Goal: Task Accomplishment & Management: Complete application form

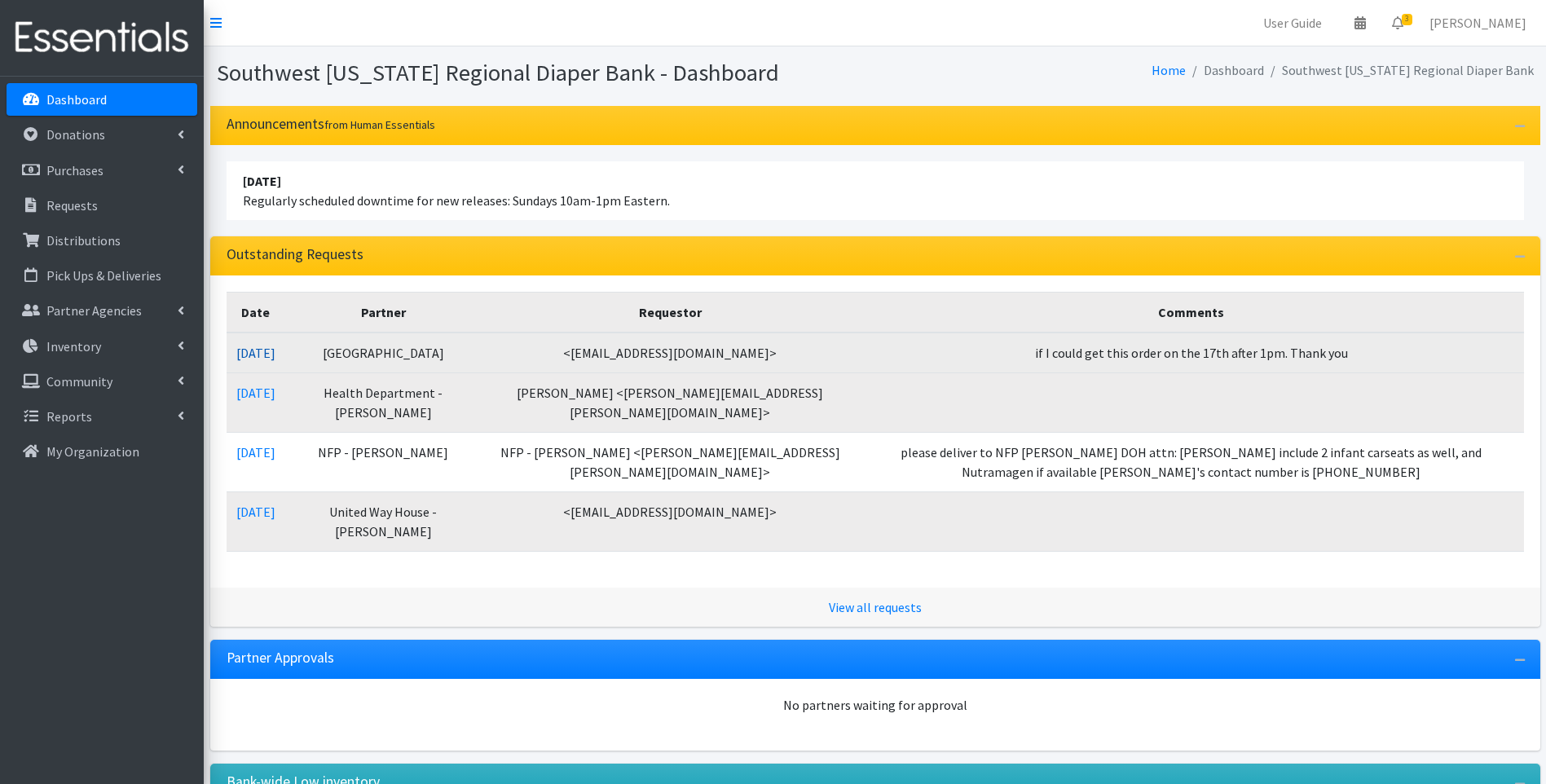
click at [269, 346] on link "09/10/2025" at bounding box center [256, 353] width 39 height 16
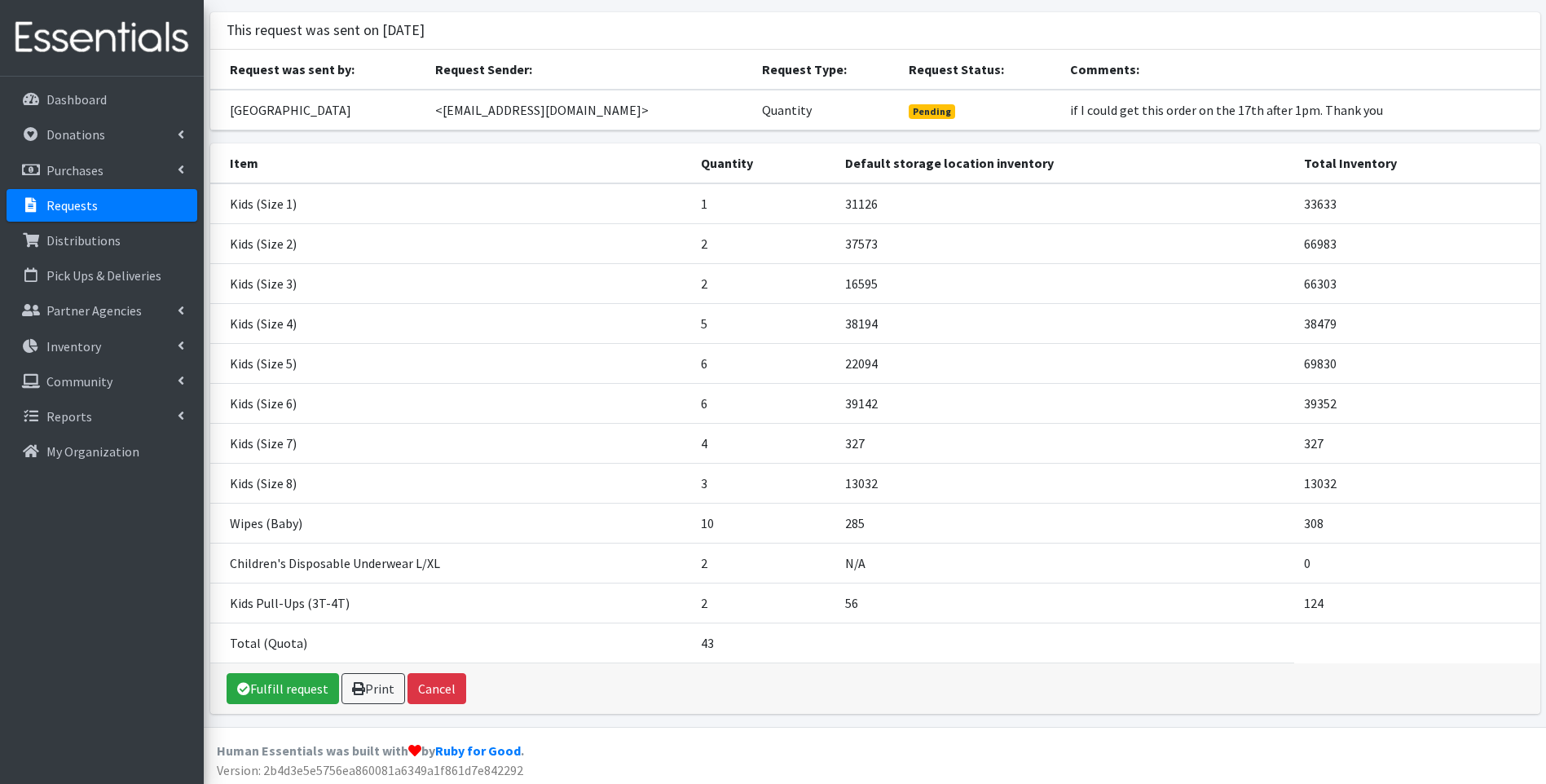
scroll to position [98, 0]
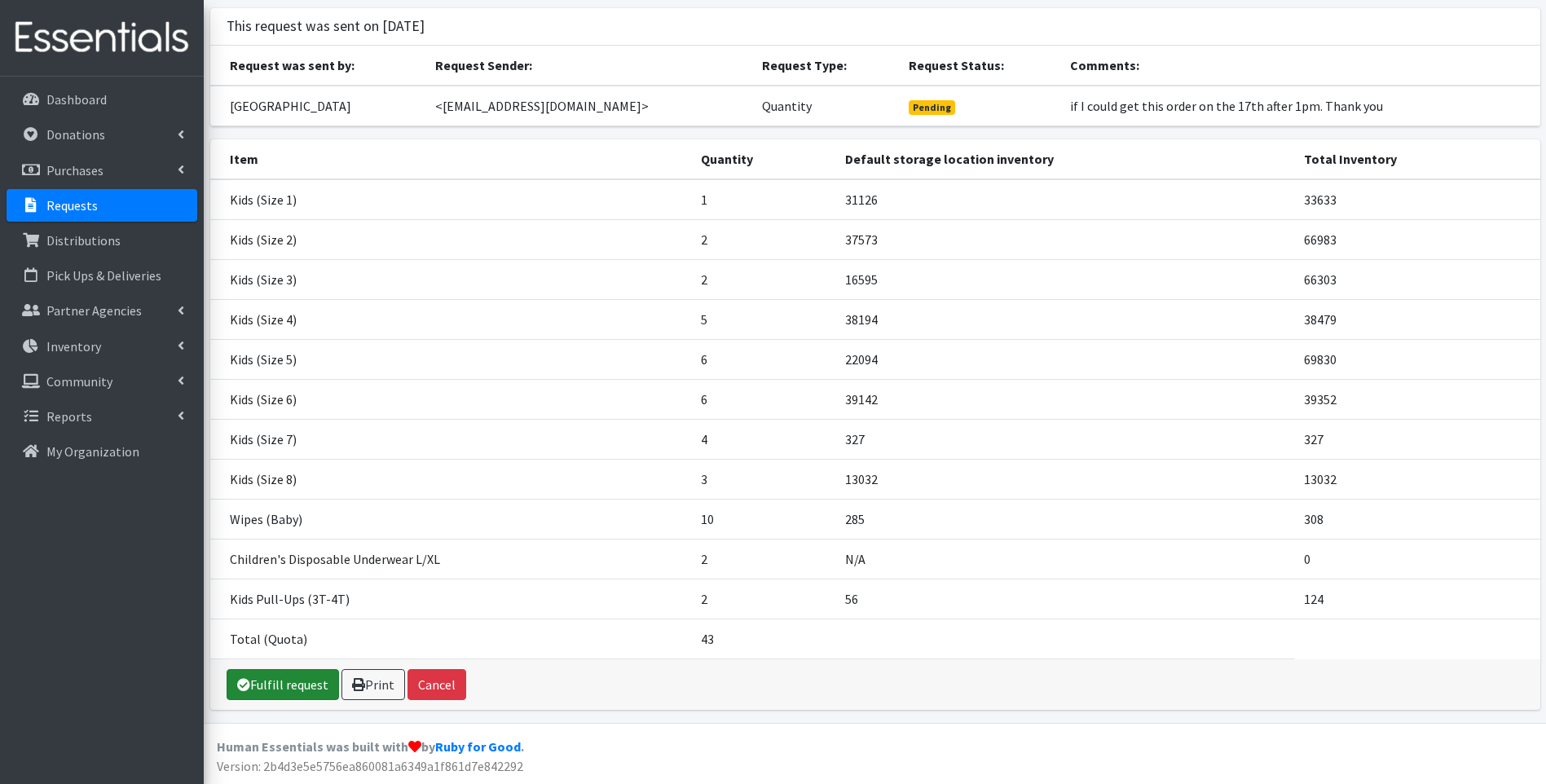
click at [240, 686] on icon at bounding box center [244, 684] width 13 height 13
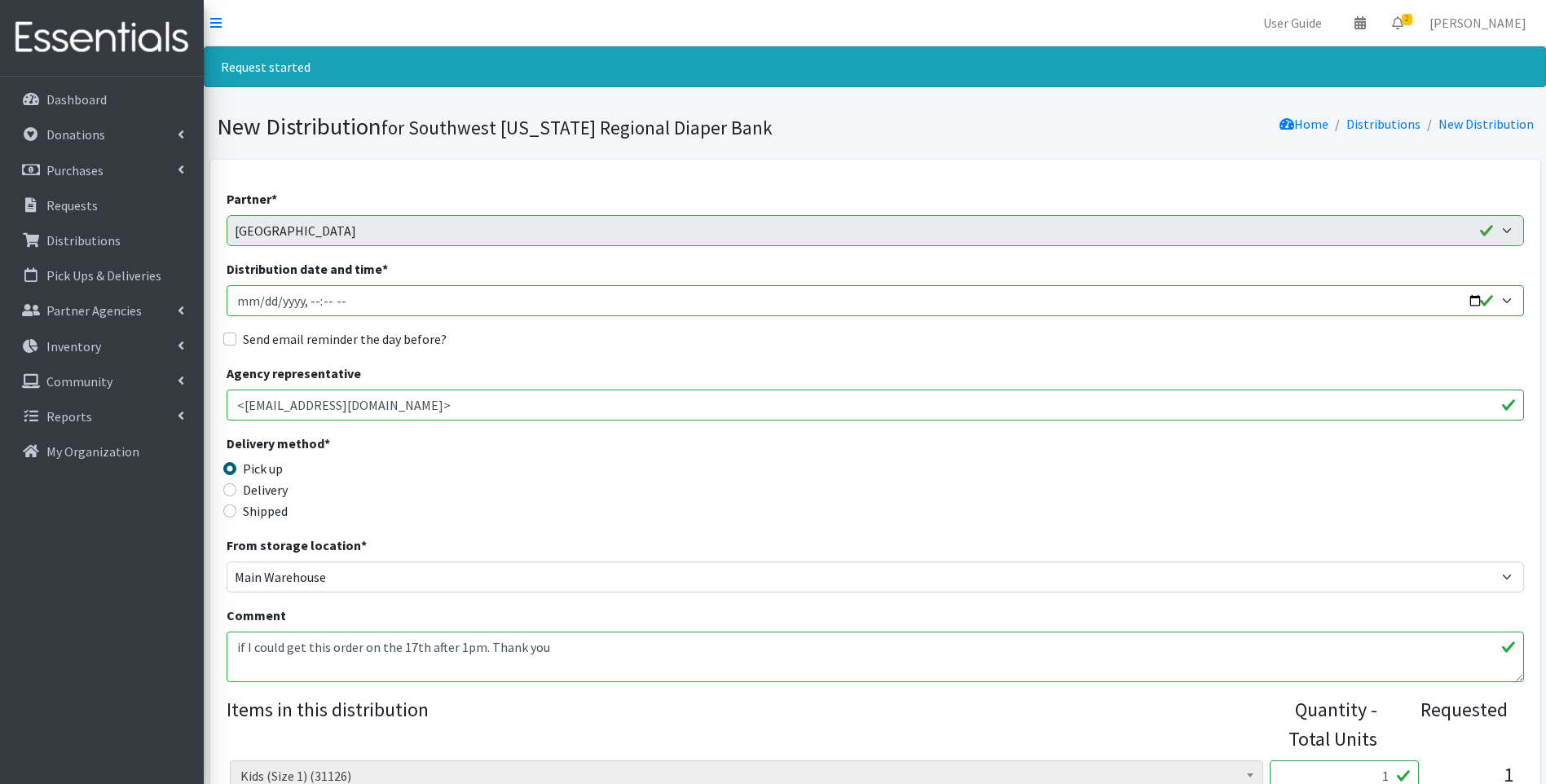
click at [1479, 294] on input "Distribution date and time *" at bounding box center [875, 300] width 1298 height 31
type input "[DATE]T13:00"
click at [674, 511] on div "Delivery method * Pick up Delivery Shipped Shipping cost" at bounding box center [875, 484] width 1298 height 102
click at [239, 492] on div "Delivery" at bounding box center [389, 489] width 324 height 19
click at [229, 492] on input "Delivery" at bounding box center [230, 489] width 13 height 13
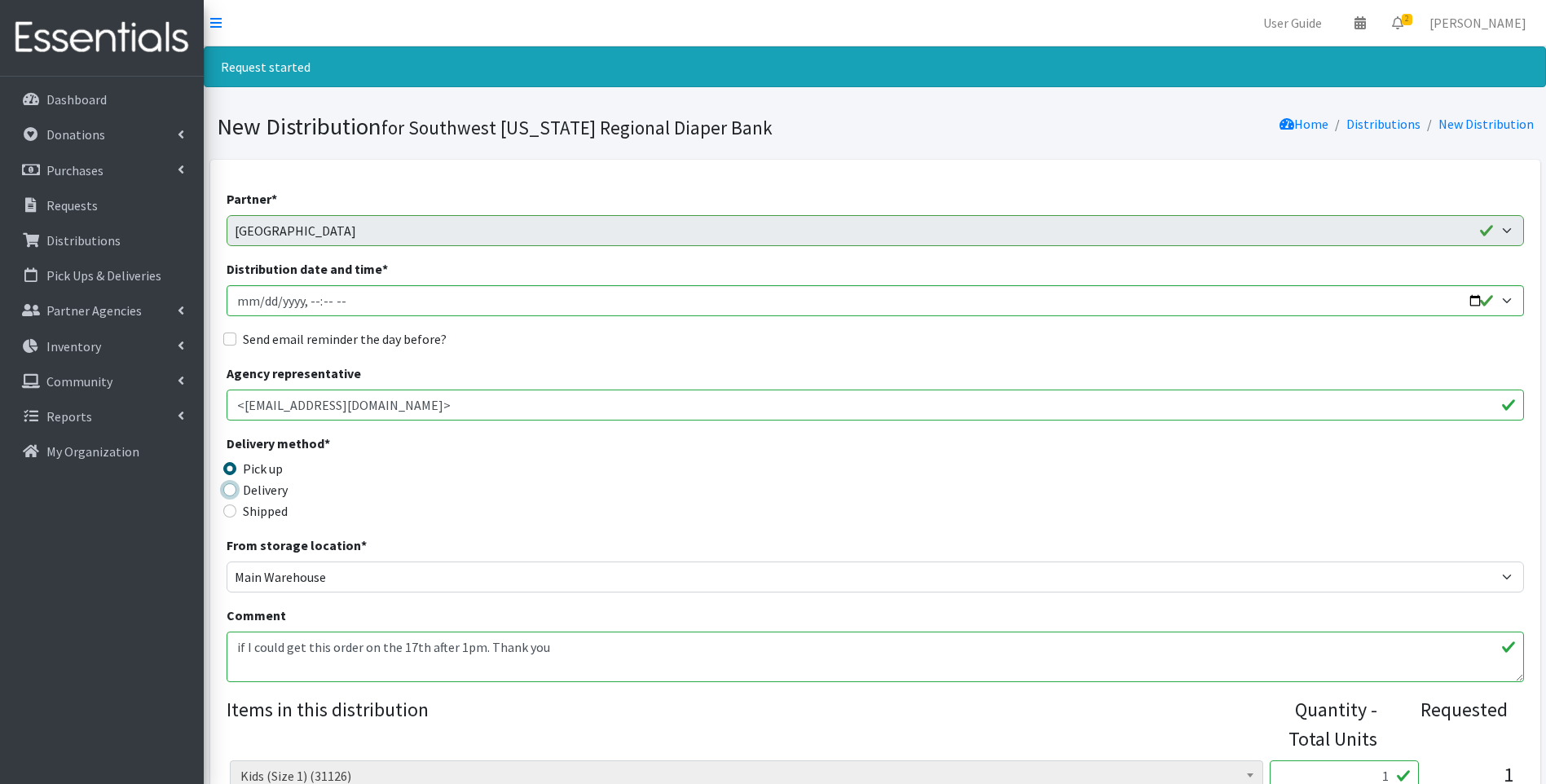
radio input "true"
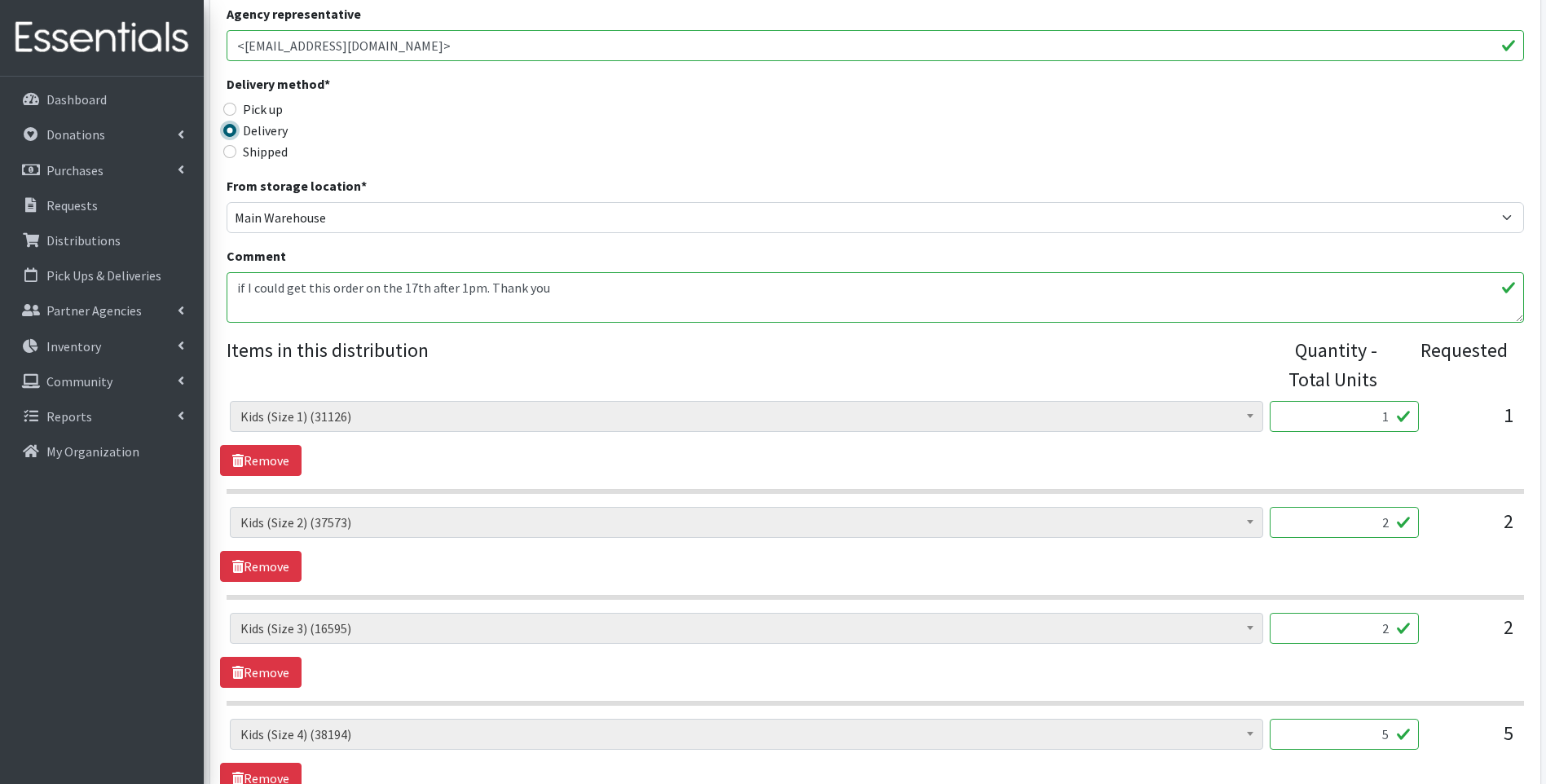
scroll to position [380, 0]
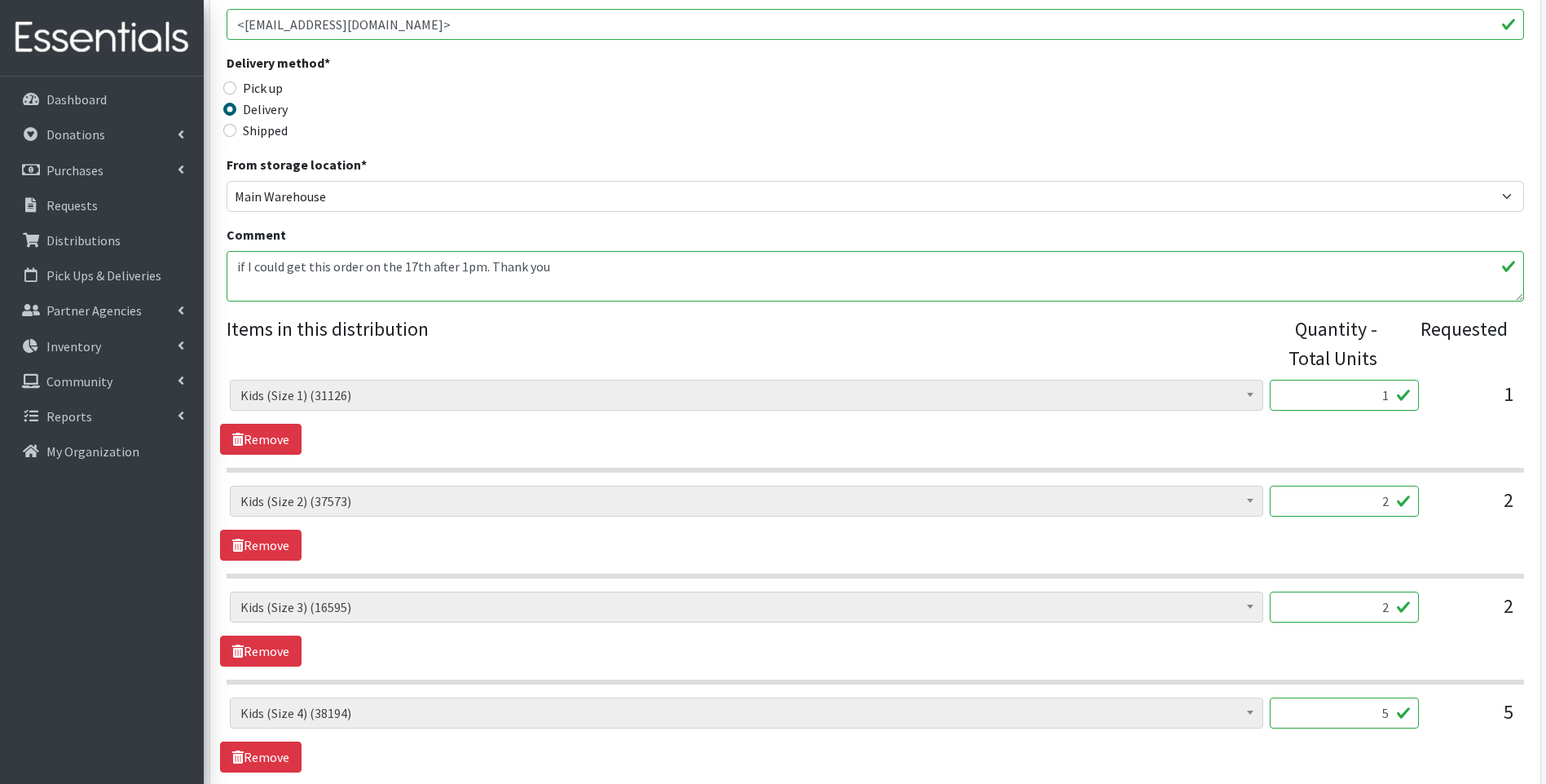
click at [1347, 397] on input "1" at bounding box center [1344, 396] width 149 height 31
drag, startPoint x: 1346, startPoint y: 399, endPoint x: 1402, endPoint y: 403, distance: 56.1
click at [1402, 403] on input "1" at bounding box center [1344, 396] width 149 height 31
type input "200"
click at [896, 124] on div "Delivery method * Pick up Delivery Shipped Shipping cost" at bounding box center [875, 103] width 1298 height 102
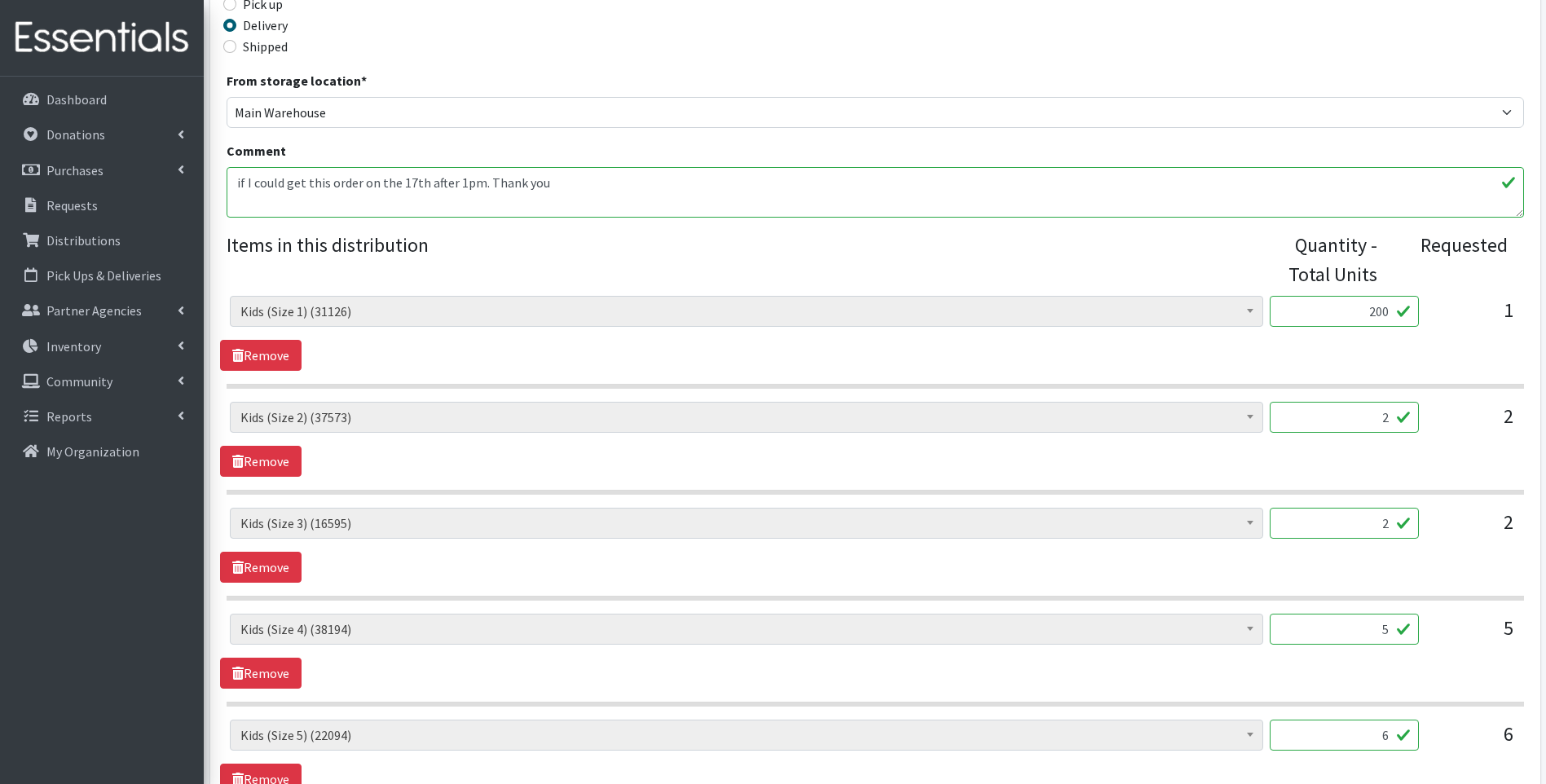
scroll to position [489, 0]
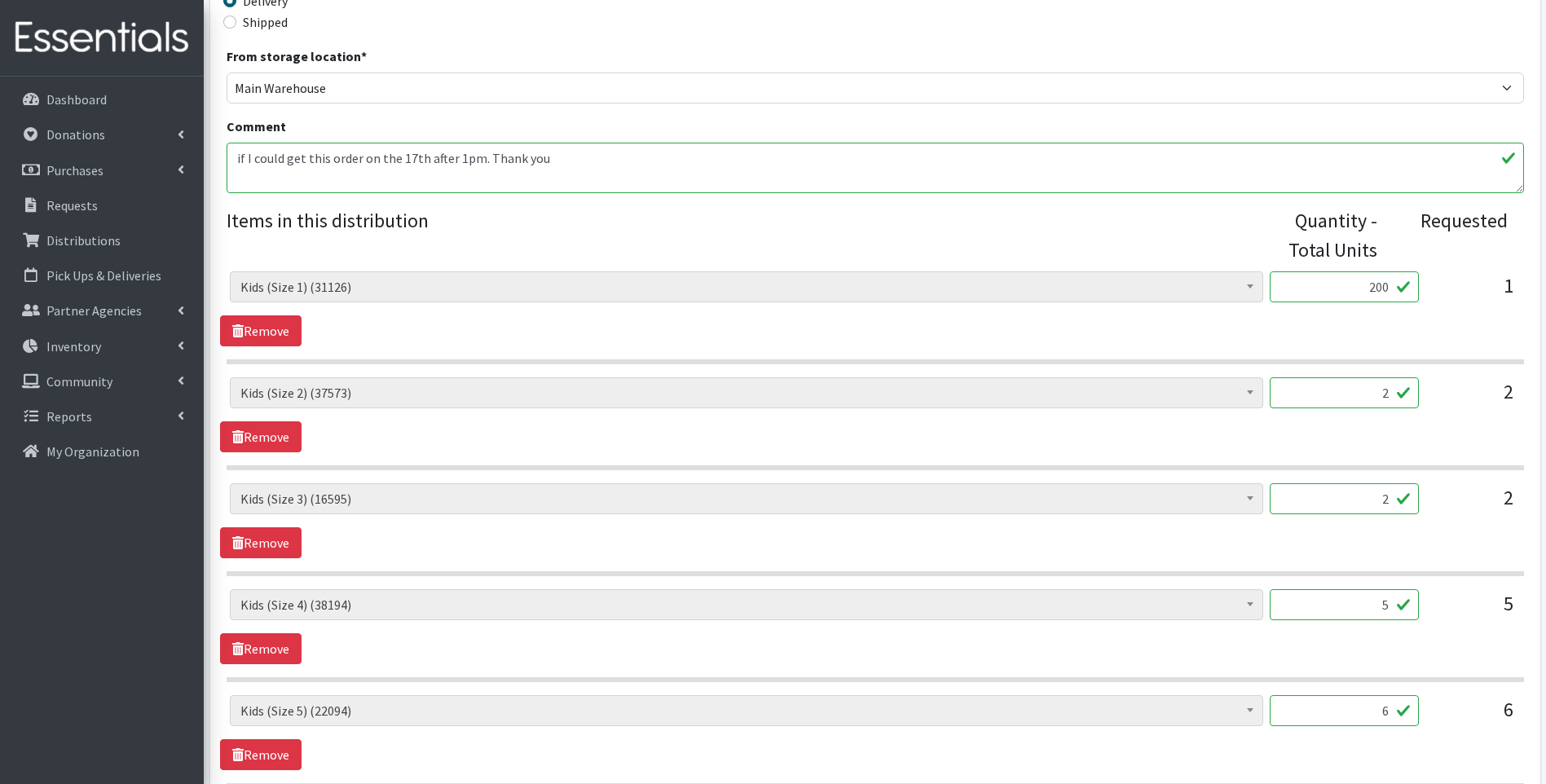
drag, startPoint x: 1354, startPoint y: 397, endPoint x: 1427, endPoint y: 387, distance: 73.7
click at [1427, 387] on div "Baby Food (2626) Blood Pressure Cuff (0) Car Seat (20) Children's Disposable Un…" at bounding box center [875, 399] width 1290 height 44
type input "400"
drag, startPoint x: 1344, startPoint y: 487, endPoint x: 1424, endPoint y: 502, distance: 81.4
click at [1424, 502] on div "Baby Food (2626) Blood Pressure Cuff (0) Car Seat (20) Children's Disposable Un…" at bounding box center [875, 505] width 1290 height 44
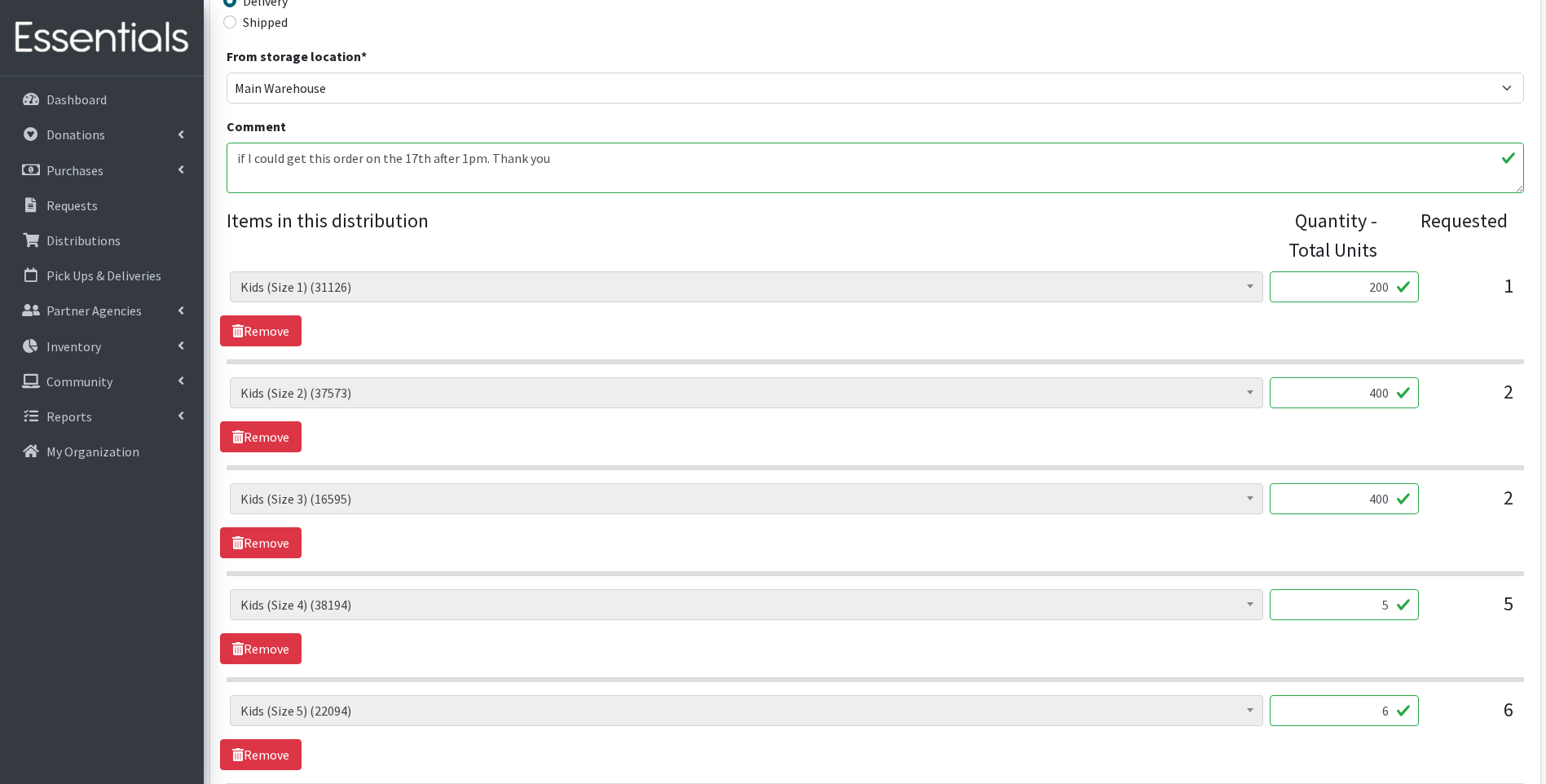
type input "400"
click at [1426, 530] on div "Baby Food (2626) Blood Pressure Cuff (0) Car Seat (20) Children's Disposable Un…" at bounding box center [874, 520] width 1310 height 75
drag, startPoint x: 1369, startPoint y: 604, endPoint x: 1407, endPoint y: 601, distance: 38.1
click at [1407, 601] on input "5" at bounding box center [1344, 604] width 149 height 31
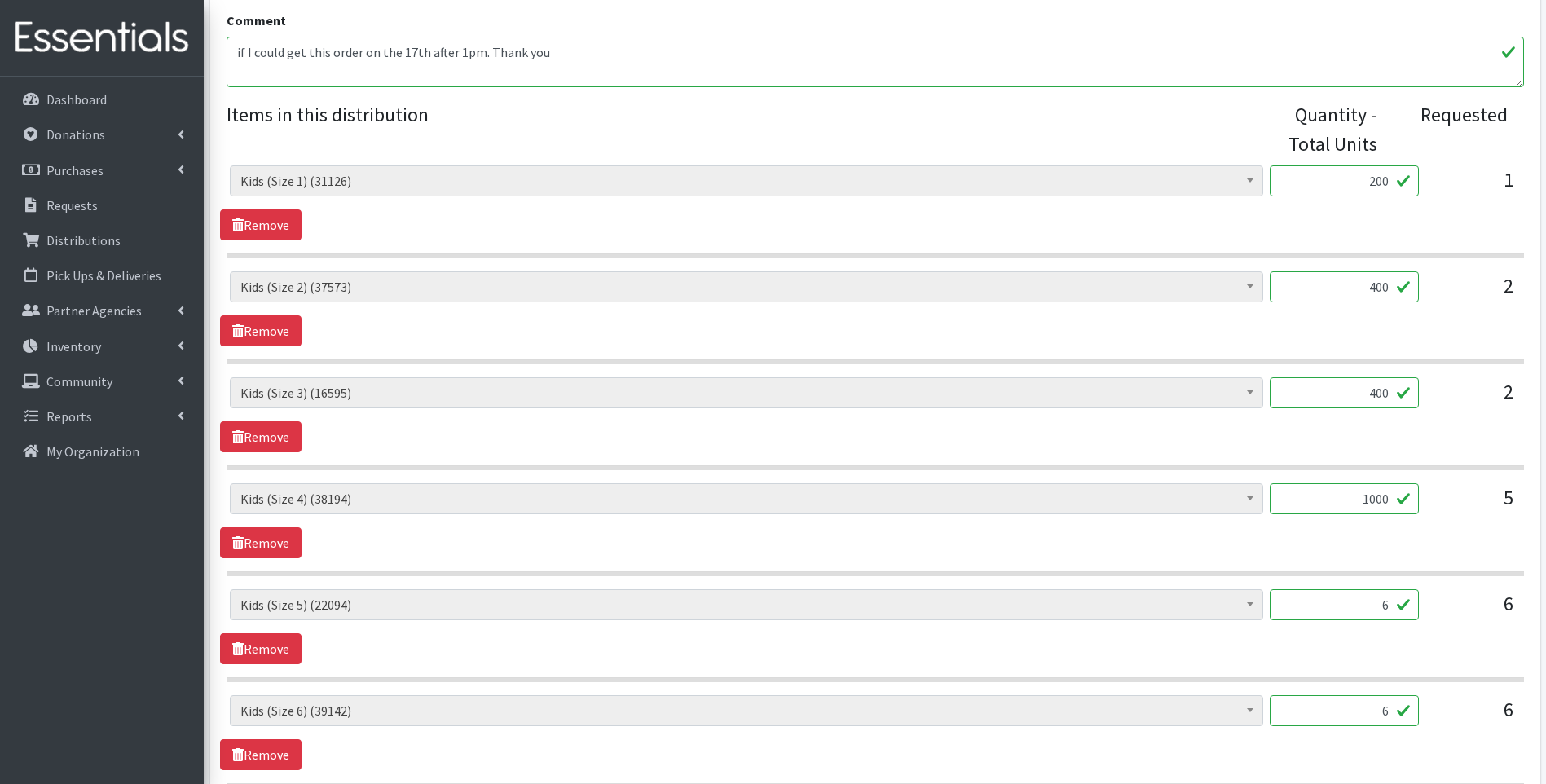
scroll to position [597, 0]
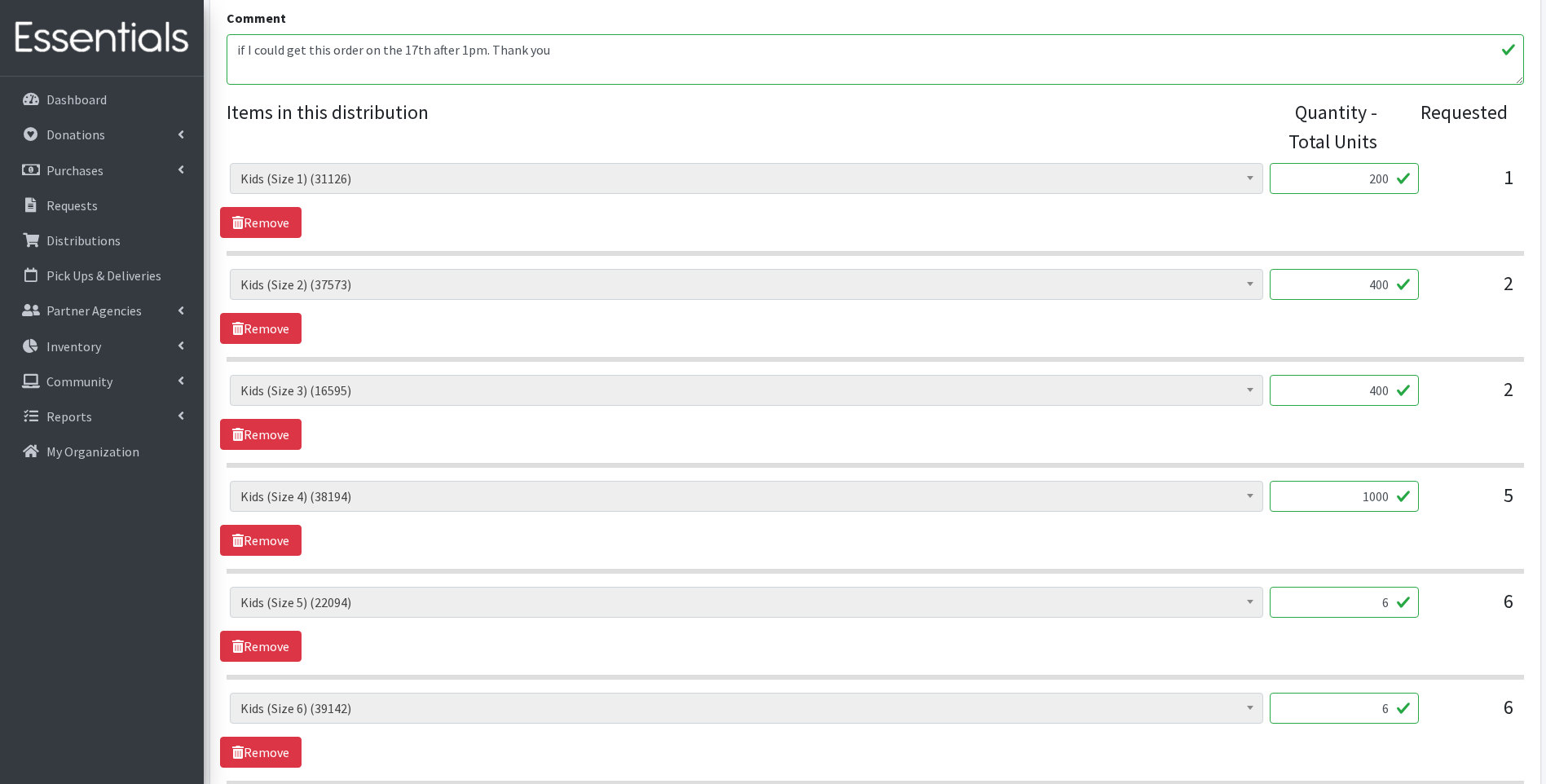
type input "1000"
drag, startPoint x: 1393, startPoint y: 603, endPoint x: 1402, endPoint y: 604, distance: 9.1
click at [1402, 604] on input "6" at bounding box center [1344, 602] width 149 height 31
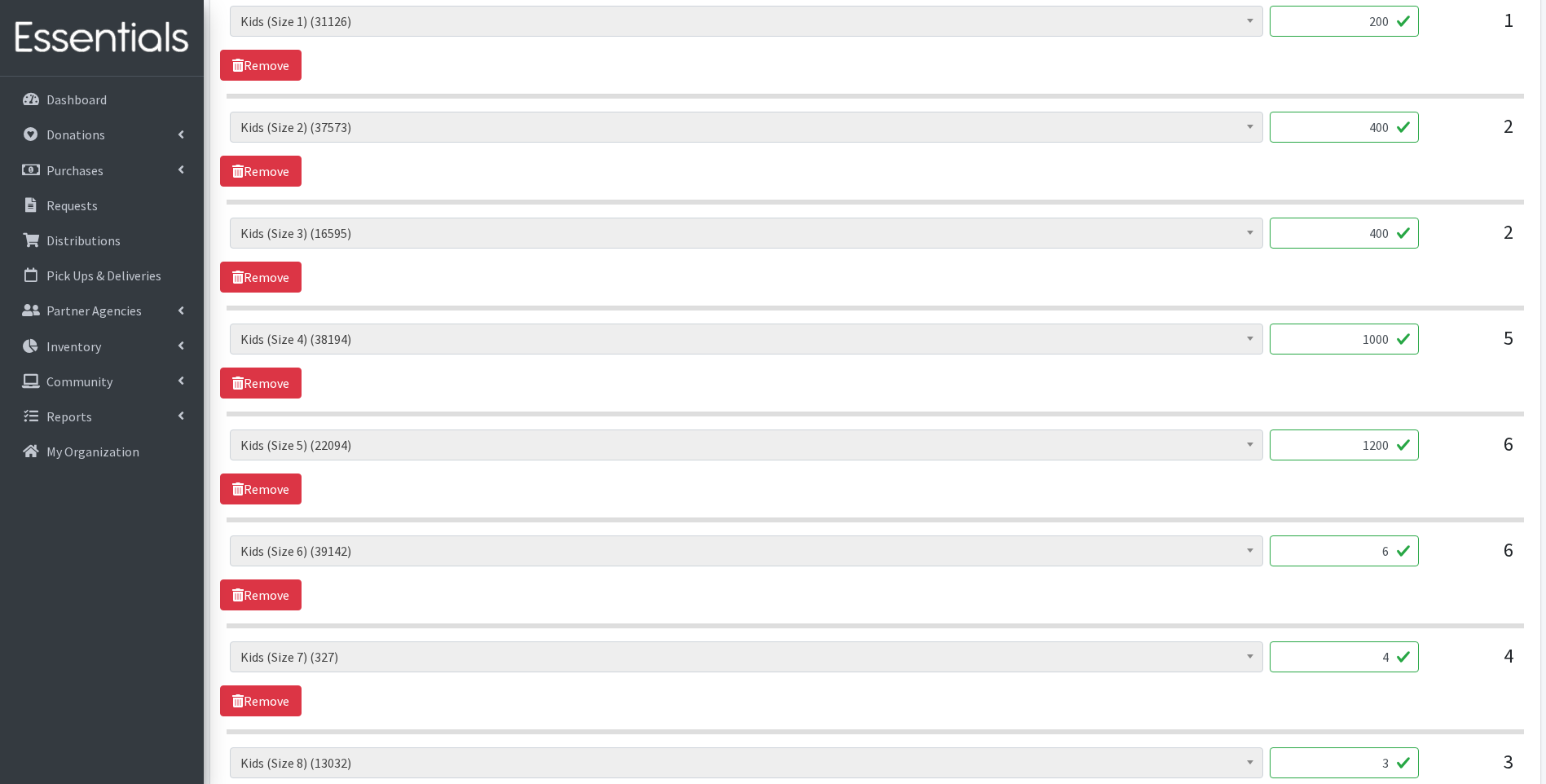
scroll to position [760, 0]
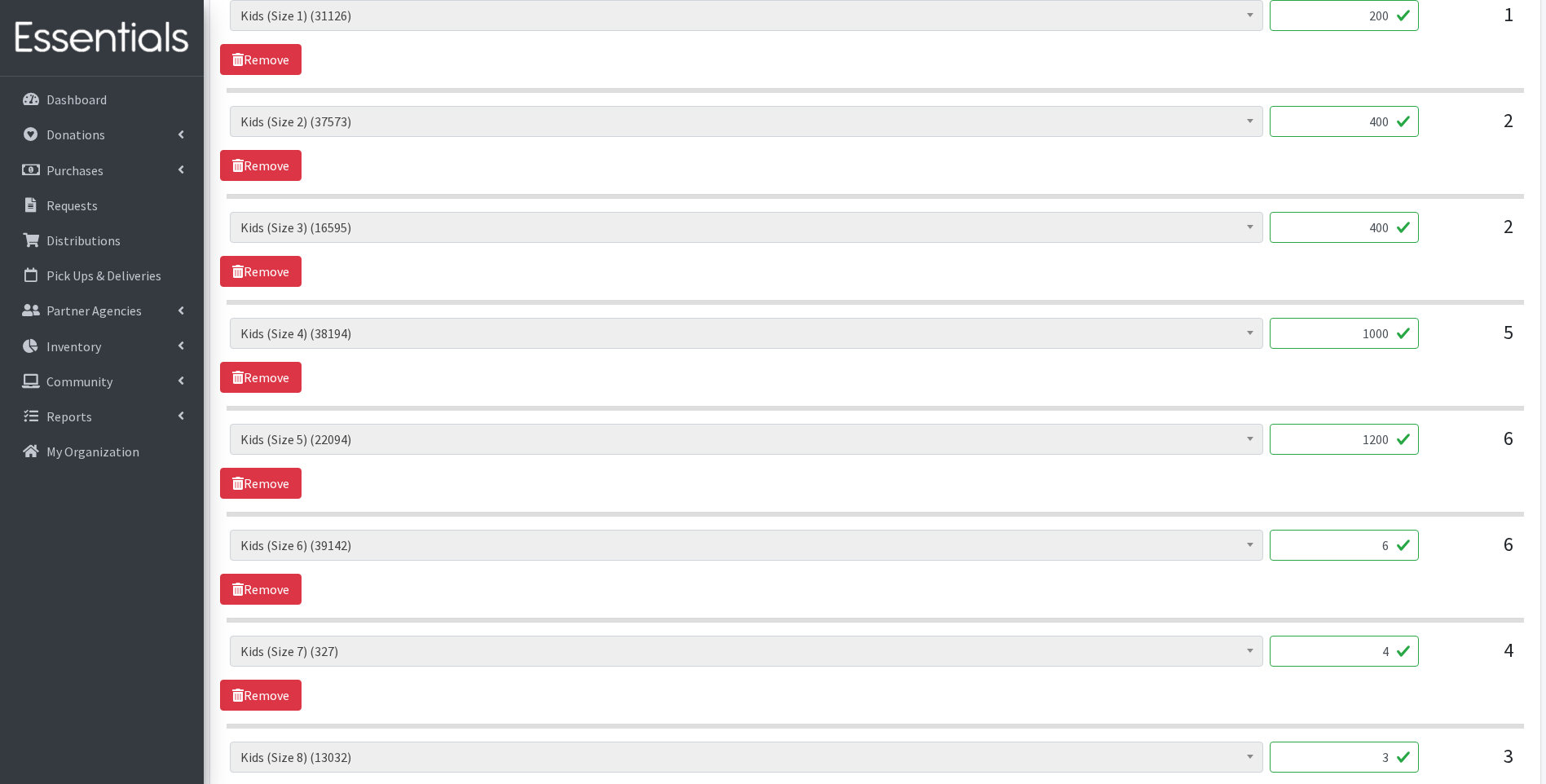
type input "1200"
drag, startPoint x: 1378, startPoint y: 545, endPoint x: 1396, endPoint y: 547, distance: 18.1
click at [1396, 547] on input "6" at bounding box center [1344, 545] width 149 height 31
type input "1218"
click at [277, 690] on link "Remove" at bounding box center [260, 695] width 82 height 31
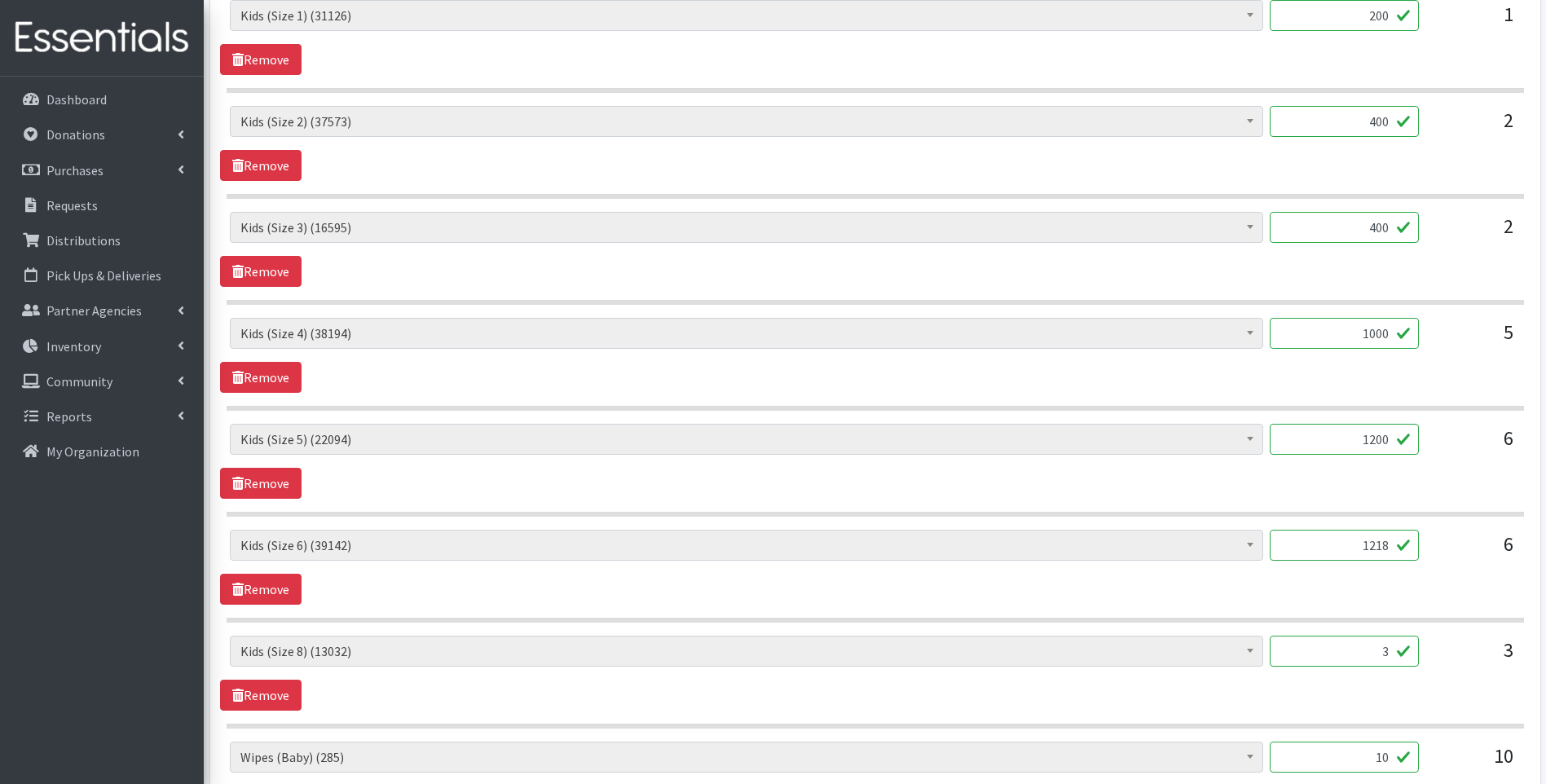
drag, startPoint x: 1374, startPoint y: 651, endPoint x: 1424, endPoint y: 642, distance: 50.8
click at [1424, 642] on div "Baby Food (2626) Blood Pressure Cuff (0) Car Seat (20) Children's Disposable Un…" at bounding box center [875, 658] width 1290 height 44
type input "648"
click at [1450, 571] on div "6" at bounding box center [1473, 551] width 82 height 44
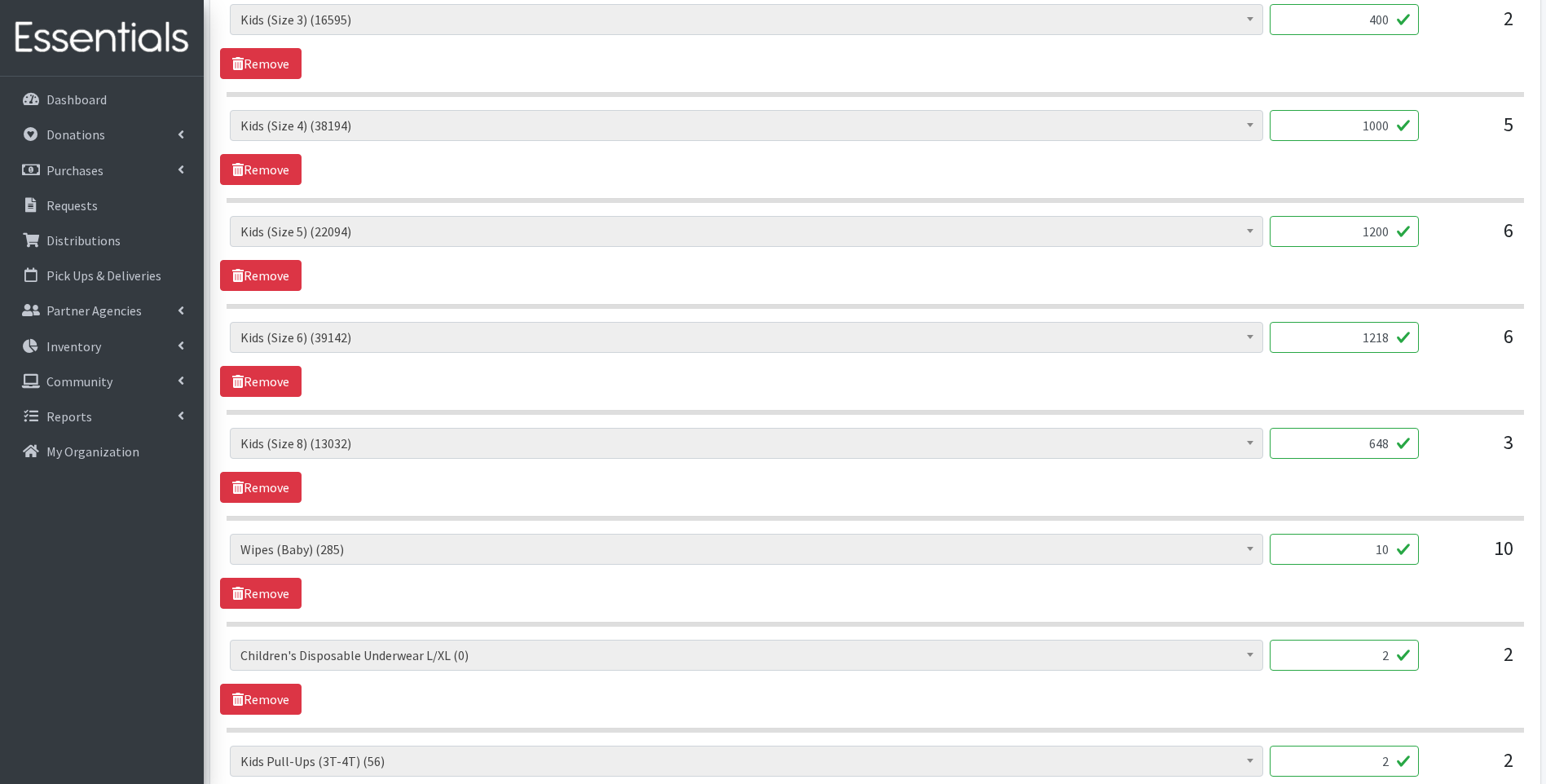
scroll to position [977, 0]
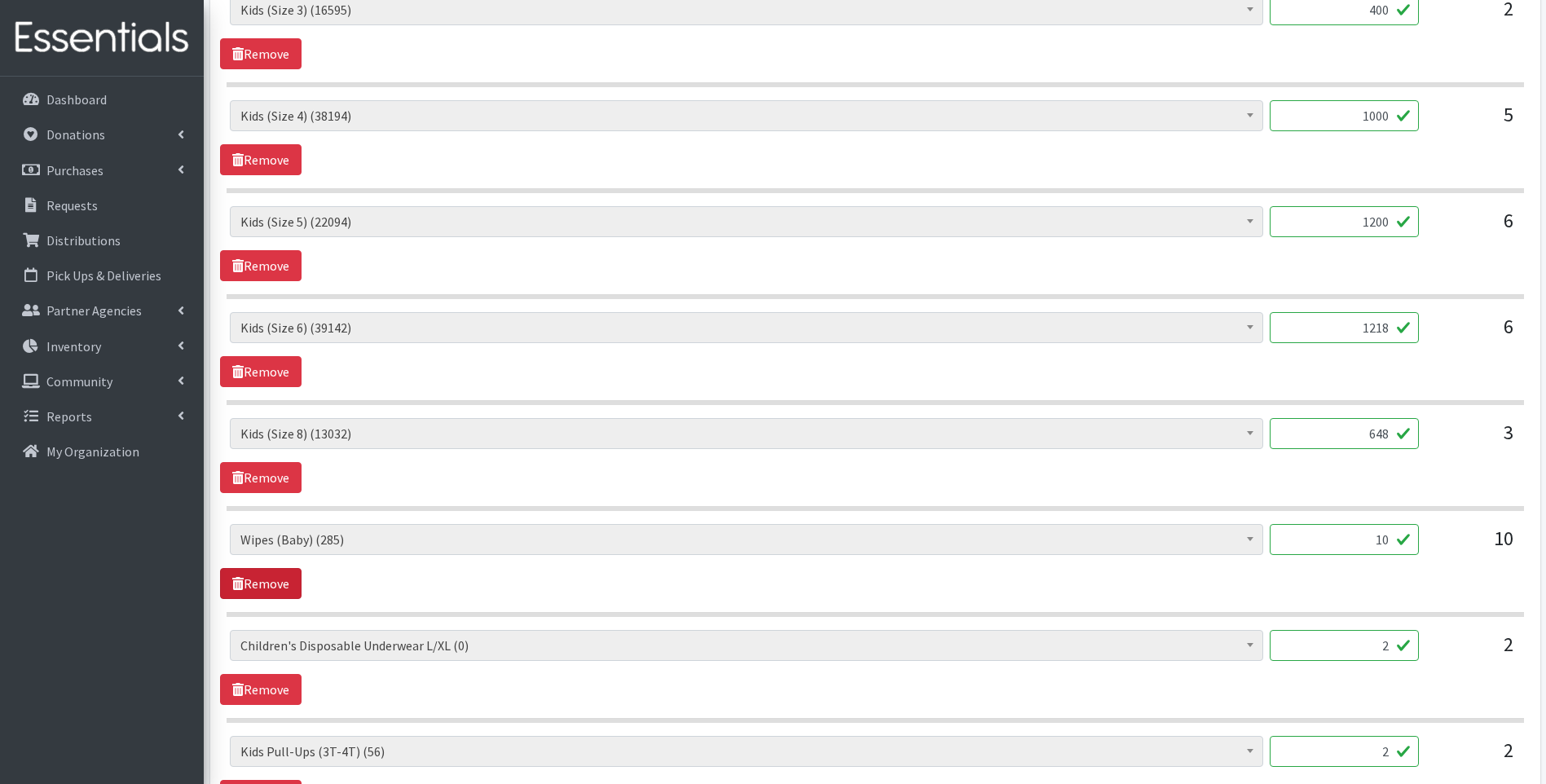
click at [277, 591] on link "Remove" at bounding box center [260, 583] width 82 height 31
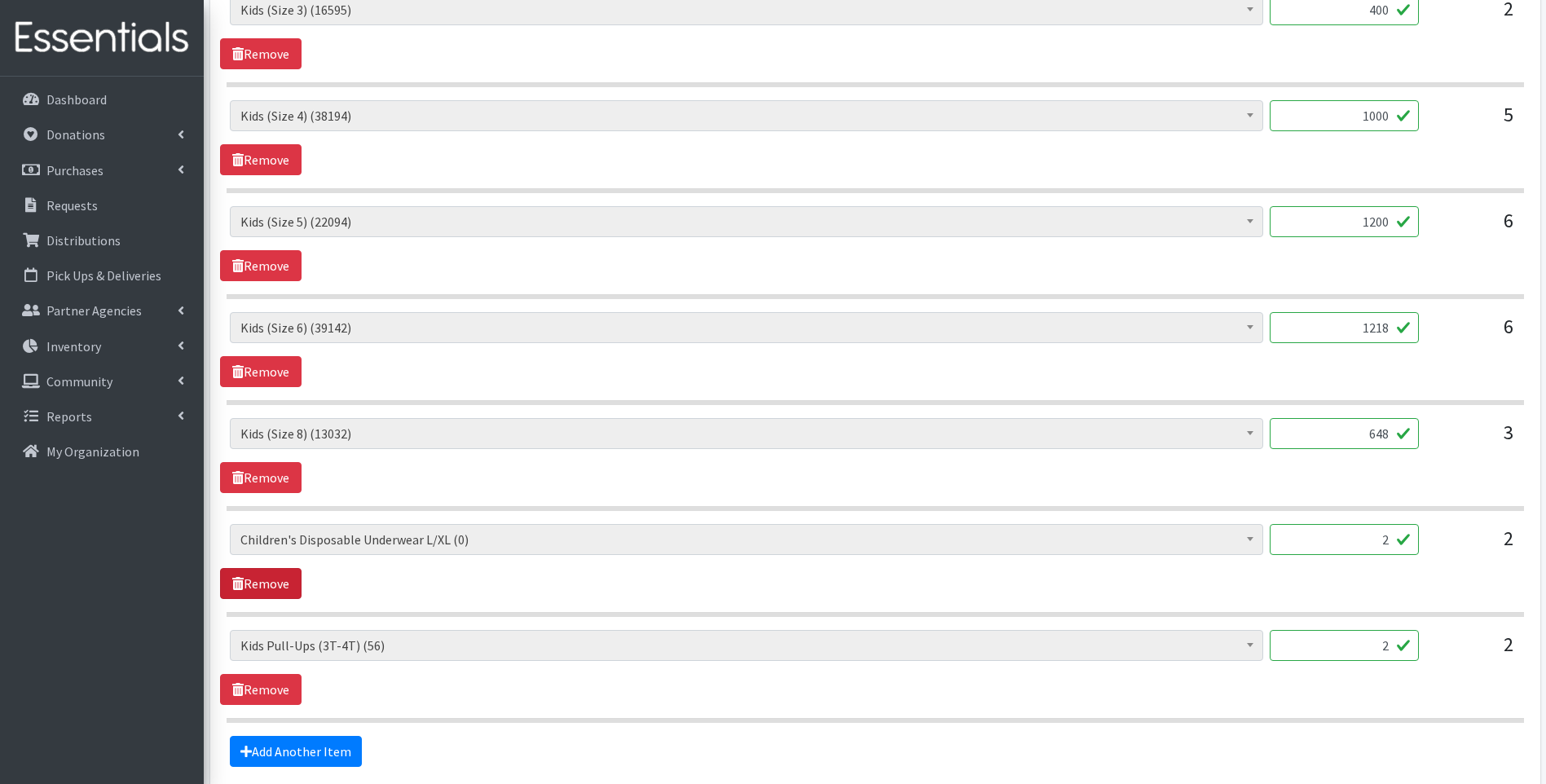
click at [276, 579] on link "Remove" at bounding box center [260, 583] width 82 height 31
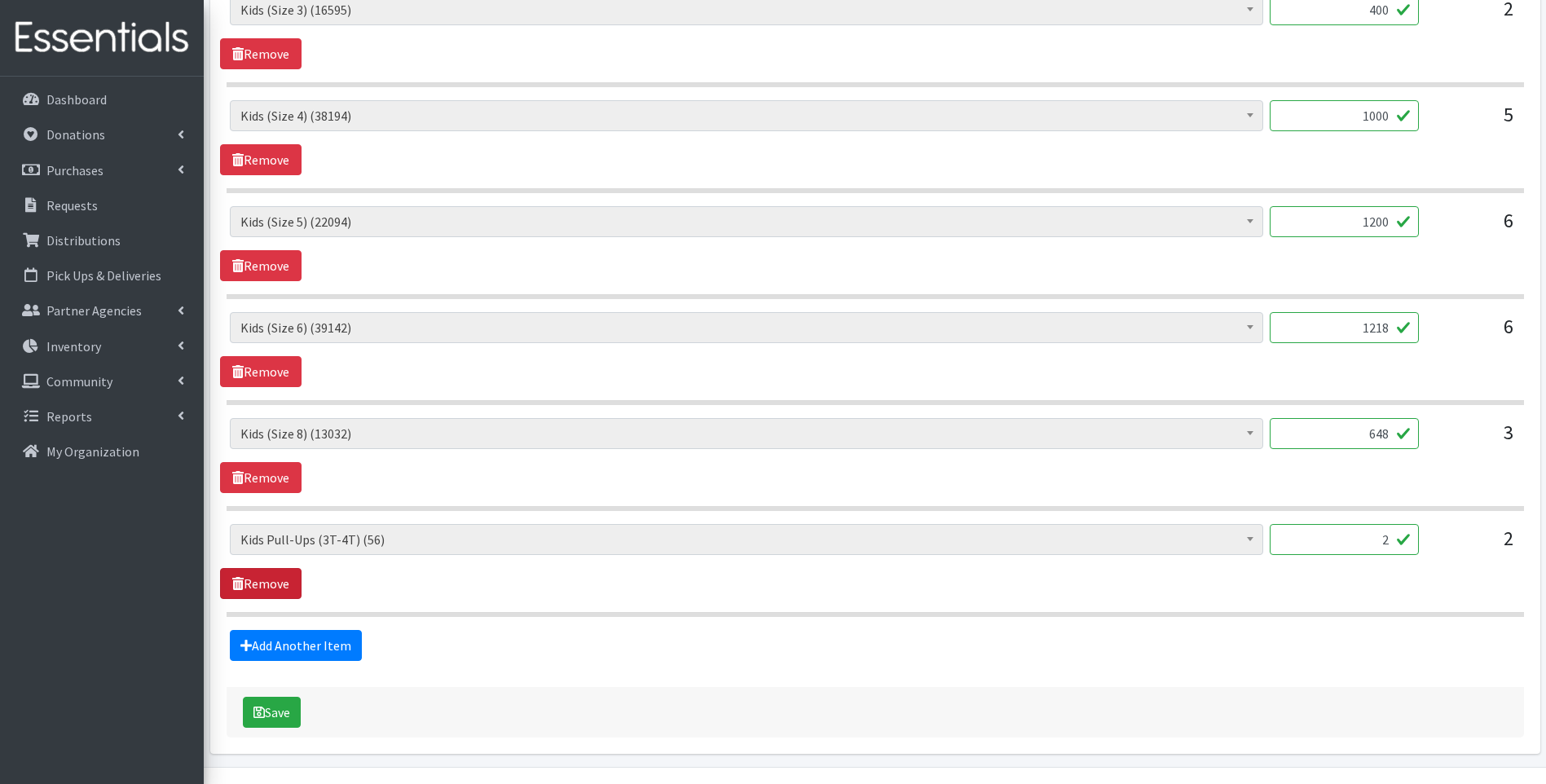
click at [276, 579] on link "Remove" at bounding box center [260, 583] width 82 height 31
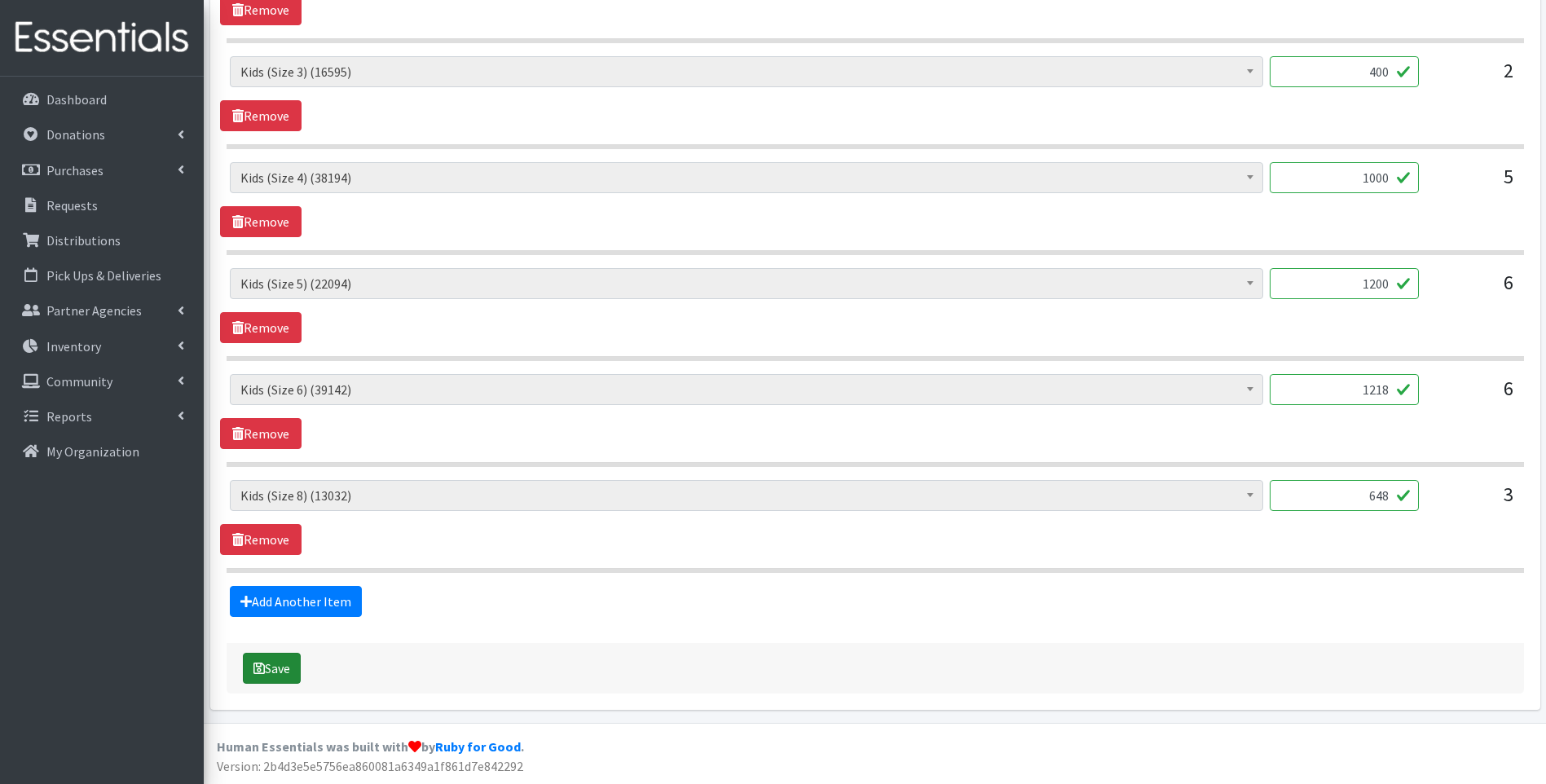
click at [293, 671] on button "Save" at bounding box center [271, 669] width 58 height 31
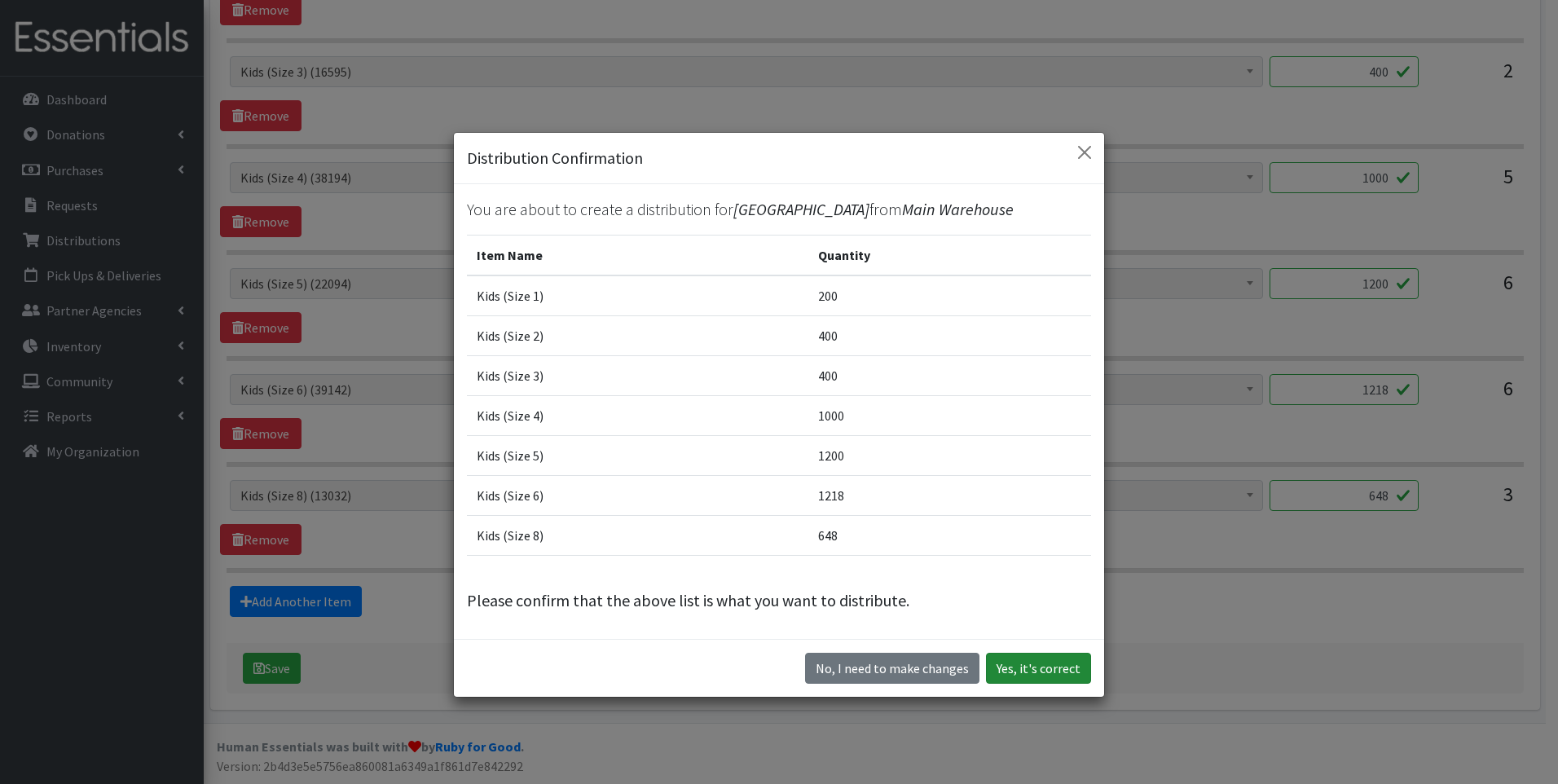
click at [1030, 681] on button "Yes, it's correct" at bounding box center [1038, 669] width 105 height 31
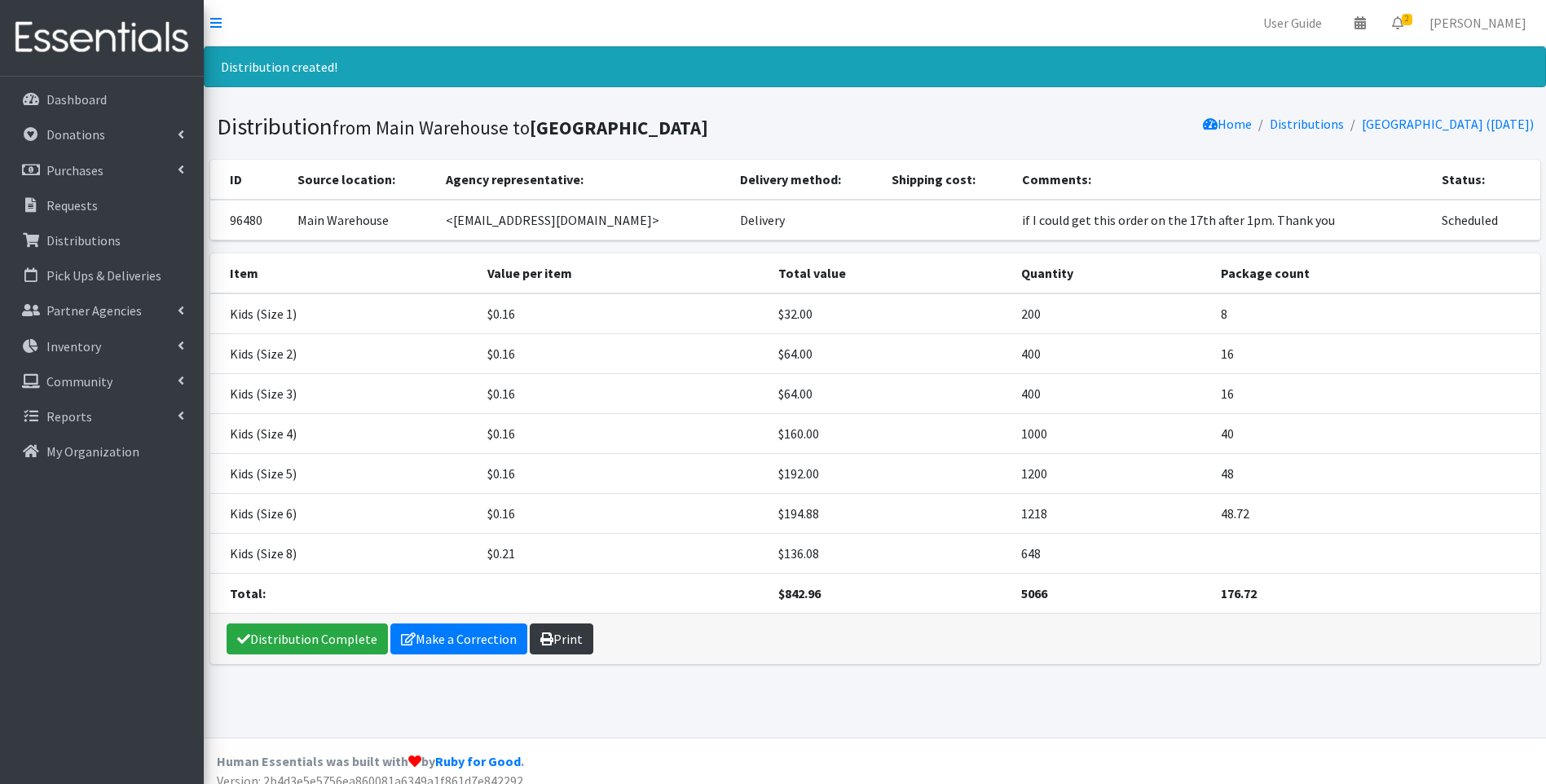
click at [564, 638] on link "Print" at bounding box center [561, 638] width 63 height 31
click at [337, 631] on link "Distribution Complete" at bounding box center [307, 638] width 161 height 31
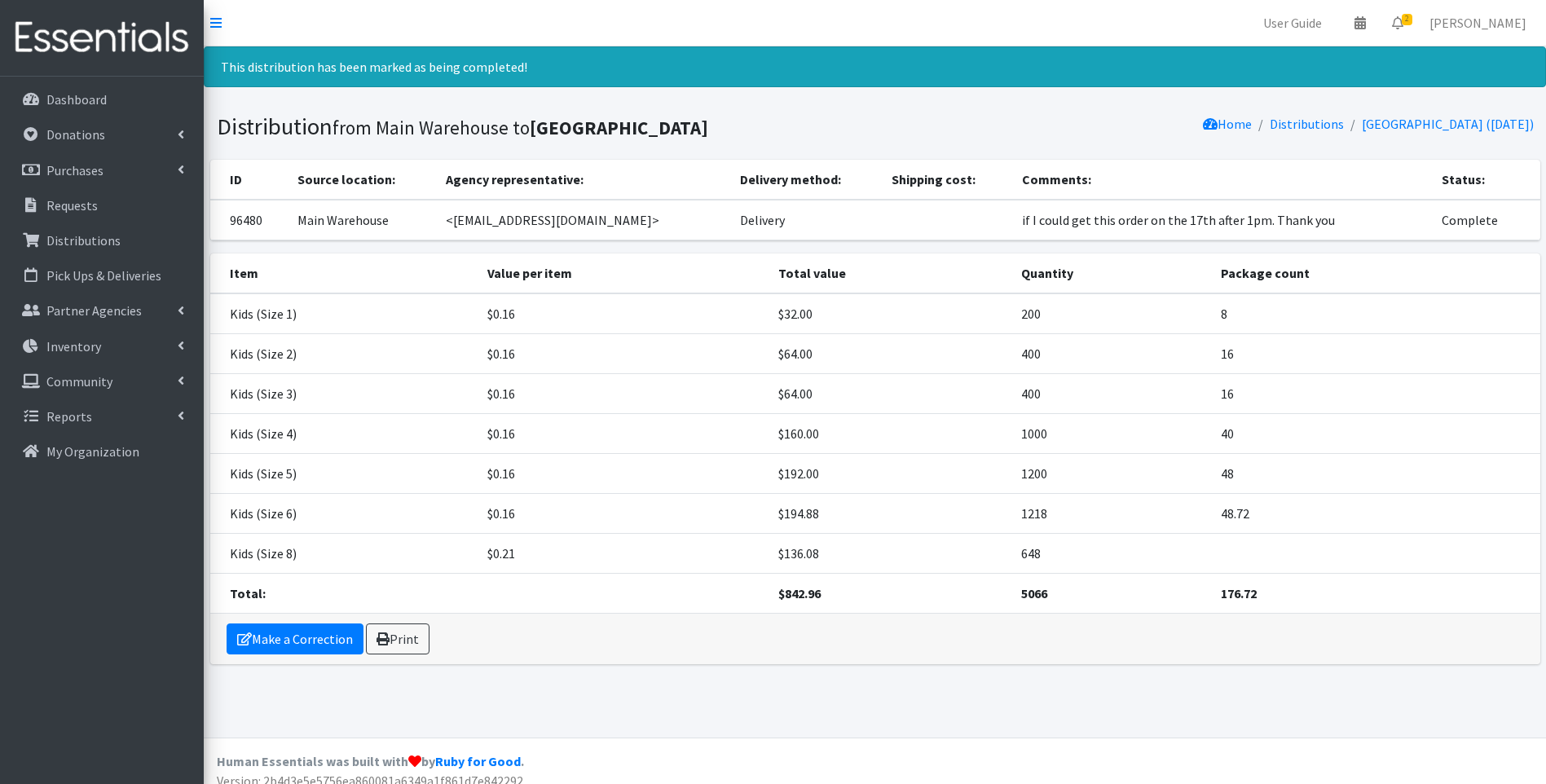
click at [116, 44] on img at bounding box center [102, 38] width 191 height 55
